Goal: Communication & Community: Answer question/provide support

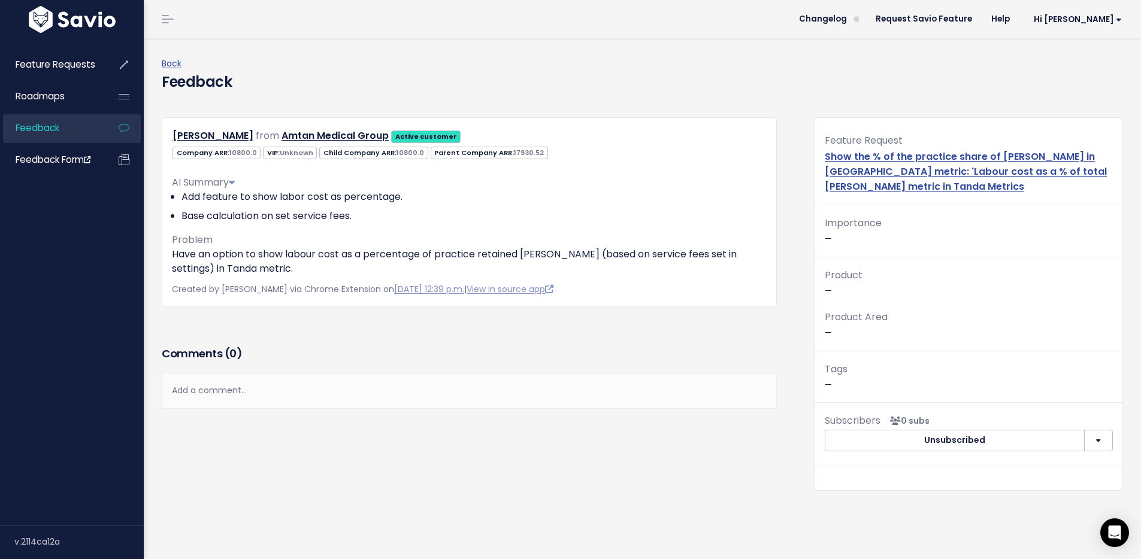
click at [223, 396] on div "Add a comment..." at bounding box center [469, 390] width 615 height 35
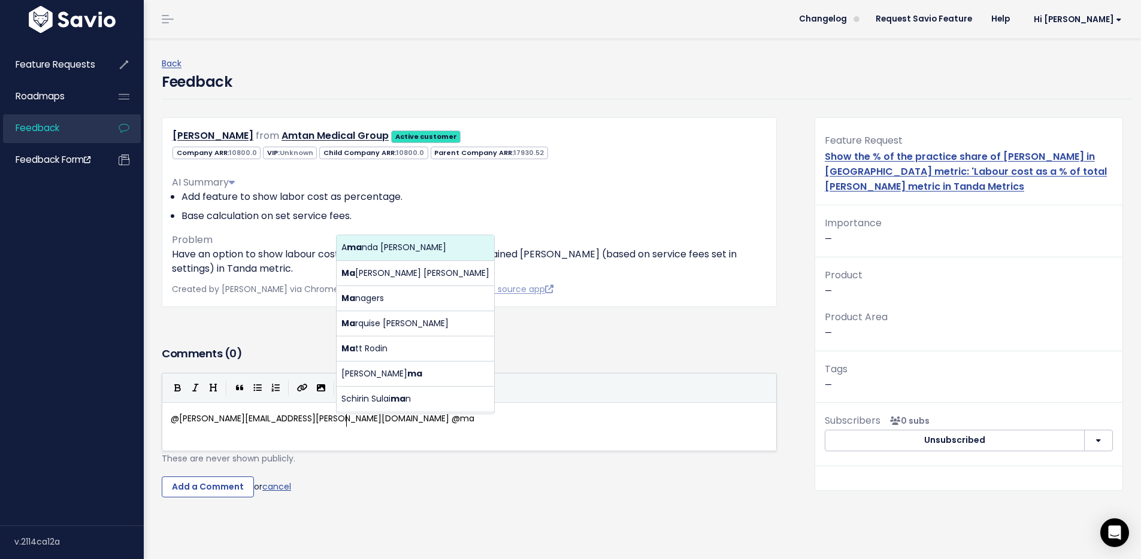
scroll to position [4, 180]
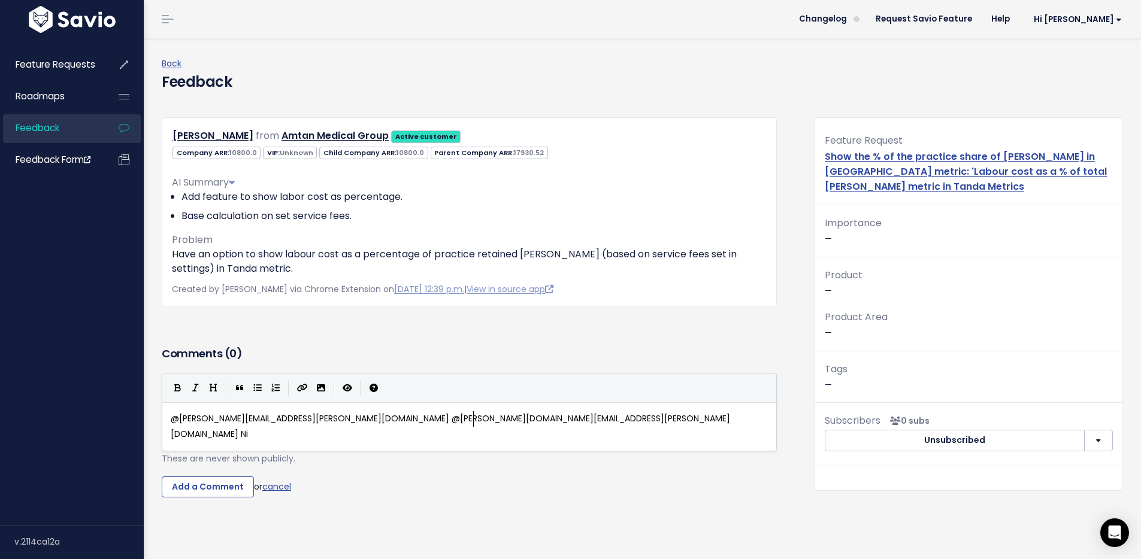
type textarea "@[PERSON_NAME][EMAIL_ADDRESS][PERSON_NAME][DOMAIN_NAME] @[PERSON_NAME][DOMAIN_N…"
type textarea "esh has again requeted"
type textarea "ested this feature at his most recent QR"
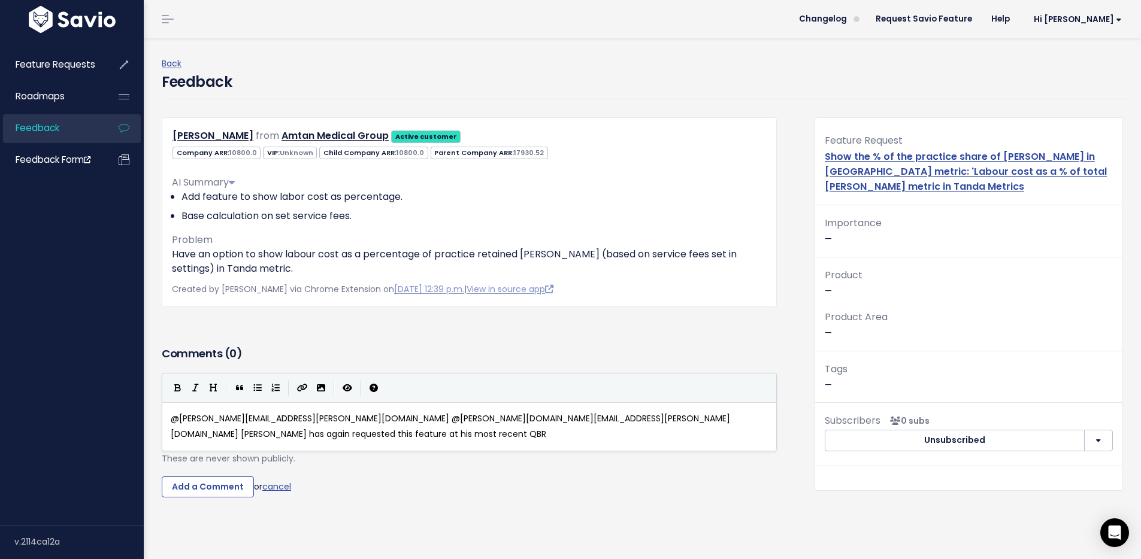
type textarea "BR"
paste textarea """
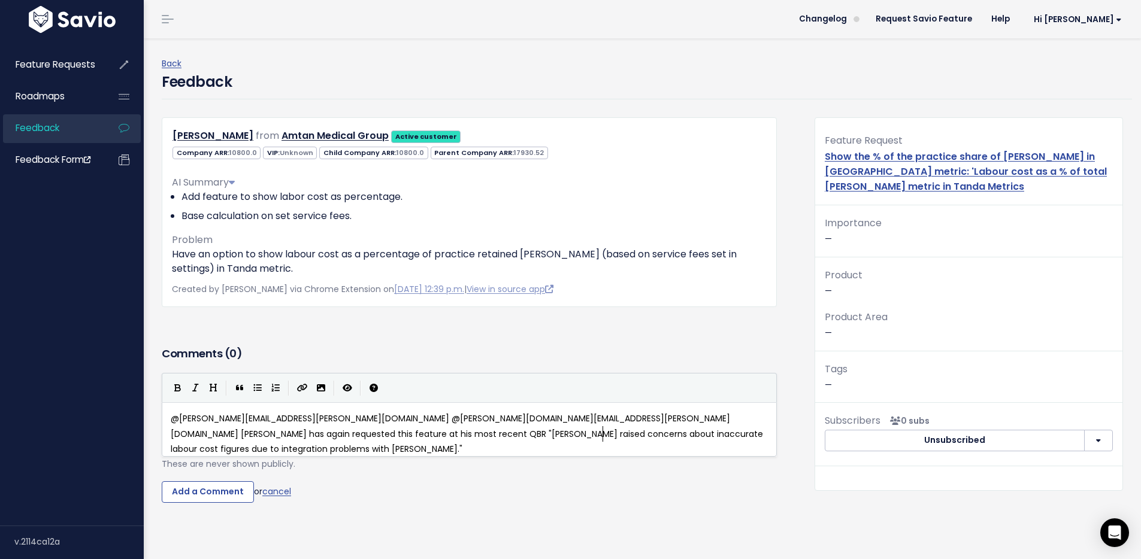
scroll to position [4, 7]
type textarea """"
click at [229, 486] on input "Add a Comment" at bounding box center [208, 492] width 92 height 22
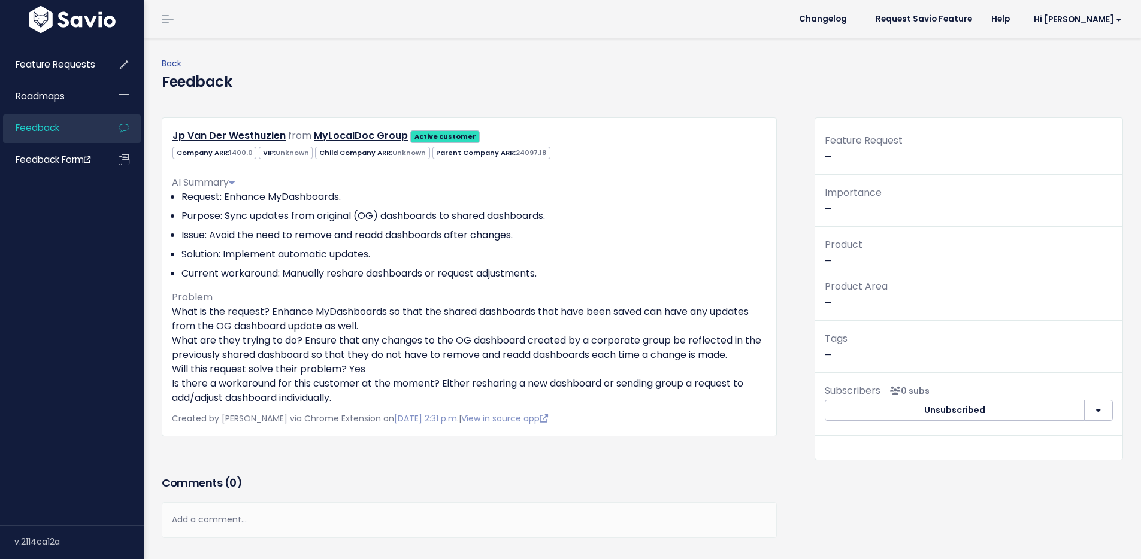
click at [254, 518] on div "Add a comment..." at bounding box center [469, 519] width 615 height 35
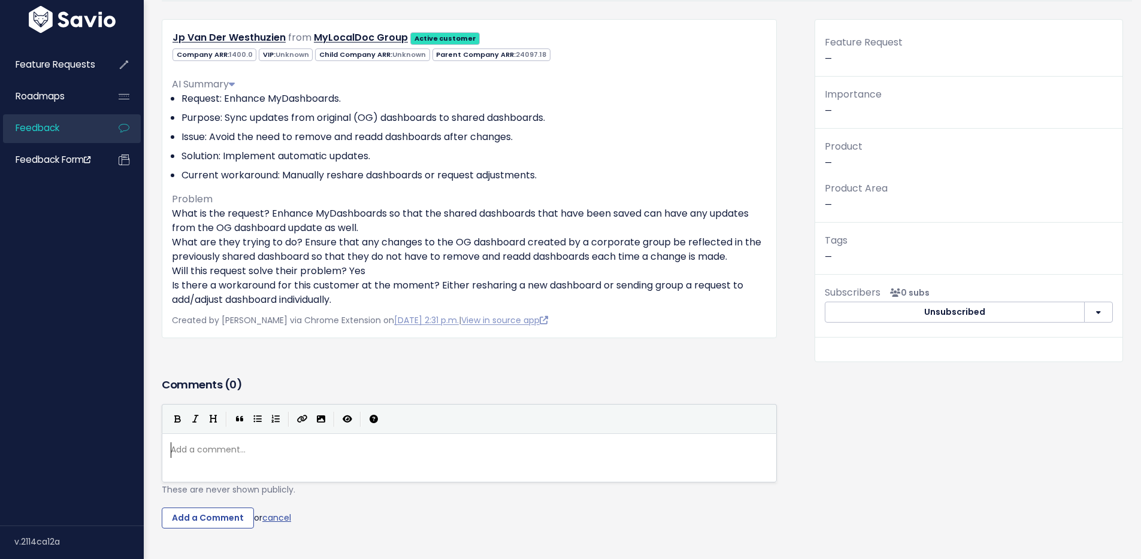
scroll to position [99, 0]
click at [292, 453] on pre "​" at bounding box center [473, 449] width 611 height 15
type textarea "CS woud"
type textarea "ld also lob"
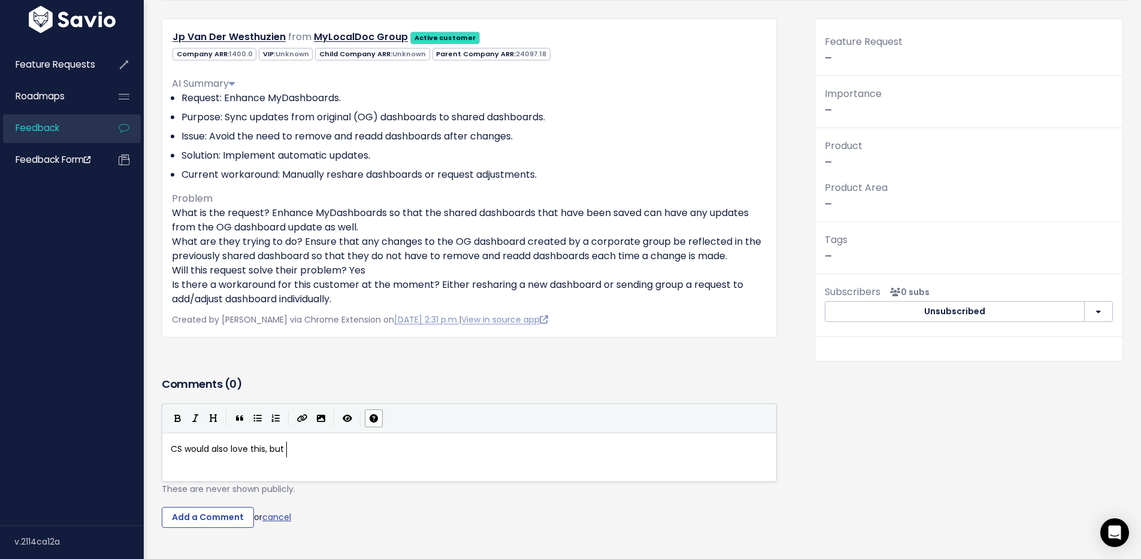
scroll to position [4, 51]
type textarea "CS would also love this, but u"
drag, startPoint x: 292, startPoint y: 455, endPoint x: 174, endPoint y: 442, distance: 118.1
click at [174, 442] on div "x CS would also love this, but u" at bounding box center [473, 449] width 611 height 20
